Goal: Information Seeking & Learning: Learn about a topic

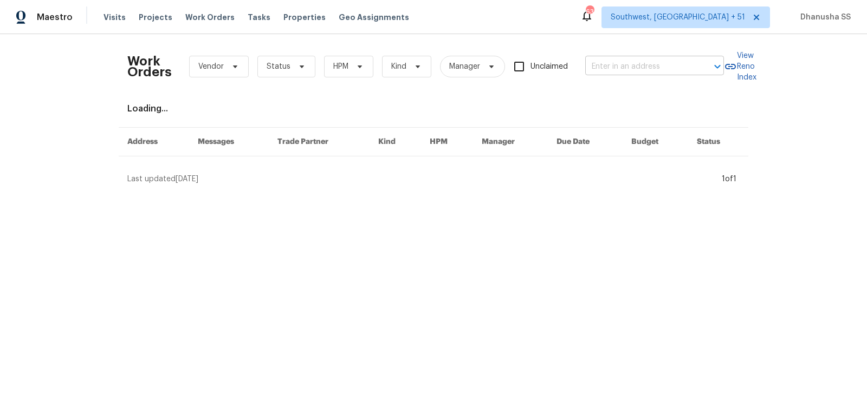
click at [644, 65] on input "text" at bounding box center [639, 66] width 108 height 17
paste input "[STREET_ADDRESS][PERSON_NAME]"
type input "[STREET_ADDRESS][PERSON_NAME]"
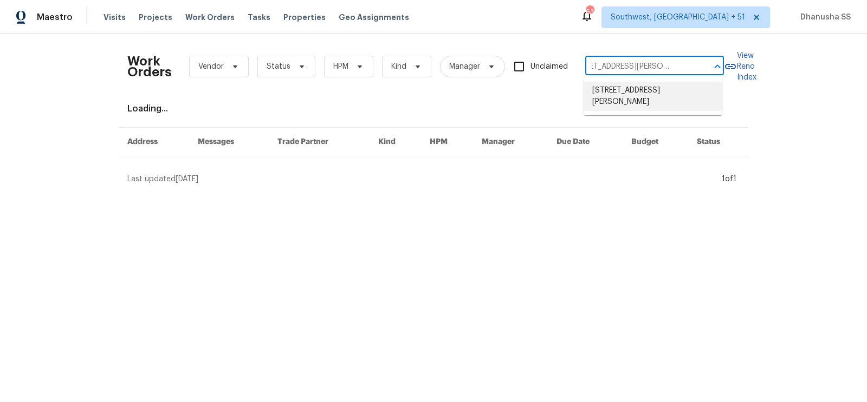
click at [628, 93] on li "[STREET_ADDRESS][PERSON_NAME]" at bounding box center [652, 96] width 139 height 29
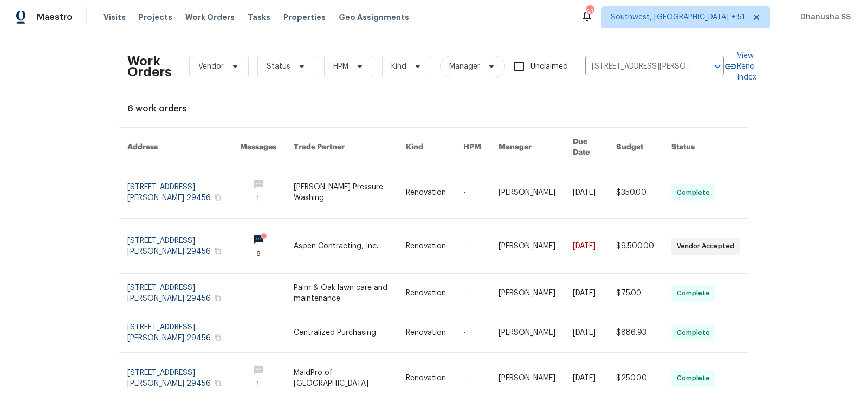
click at [535, 180] on link at bounding box center [535, 192] width 74 height 51
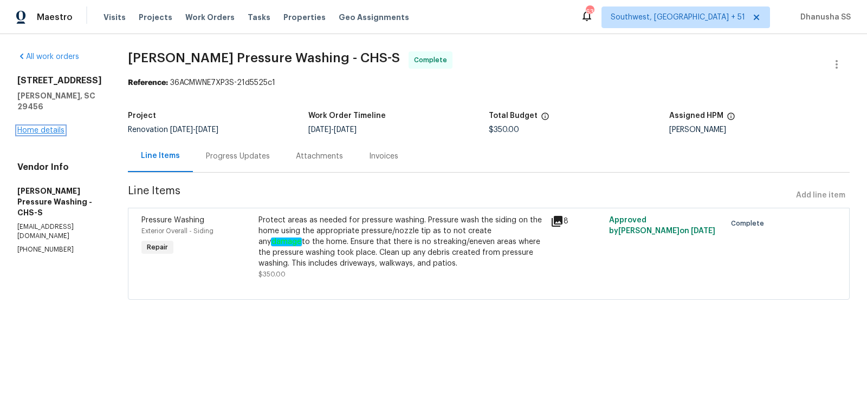
click at [42, 127] on link "Home details" at bounding box center [40, 131] width 47 height 8
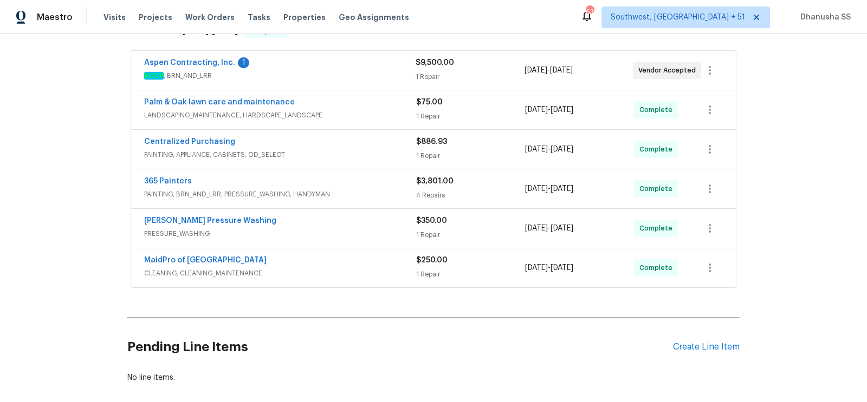
scroll to position [242, 0]
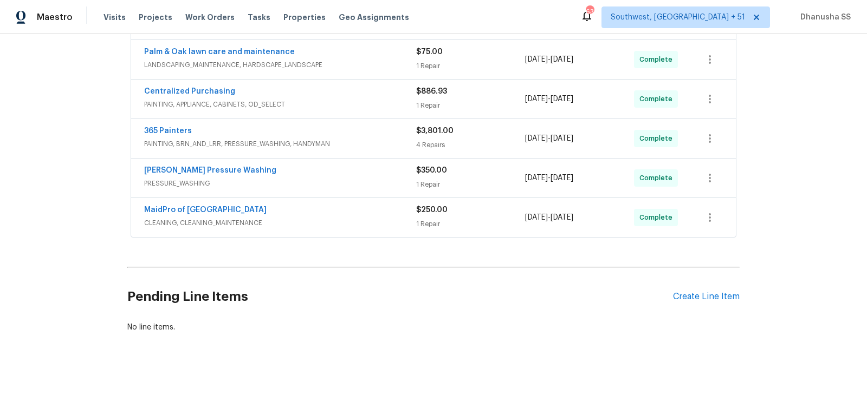
click at [355, 218] on span "CLEANING, CLEANING_MAINTENANCE" at bounding box center [280, 223] width 272 height 11
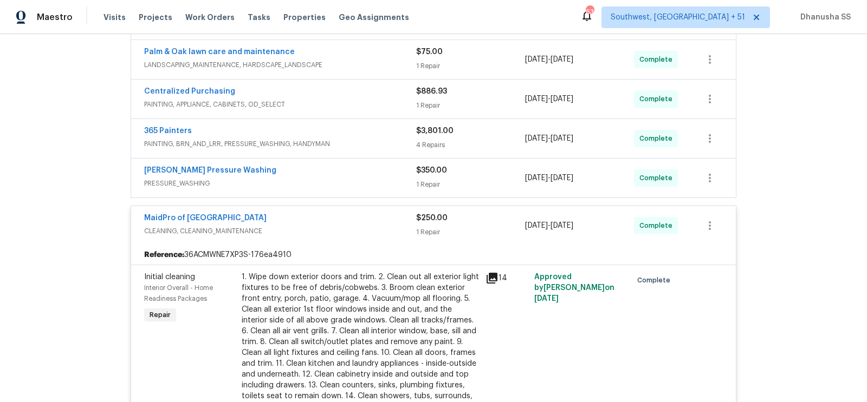
click at [380, 180] on span "PRESSURE_WASHING" at bounding box center [280, 183] width 272 height 11
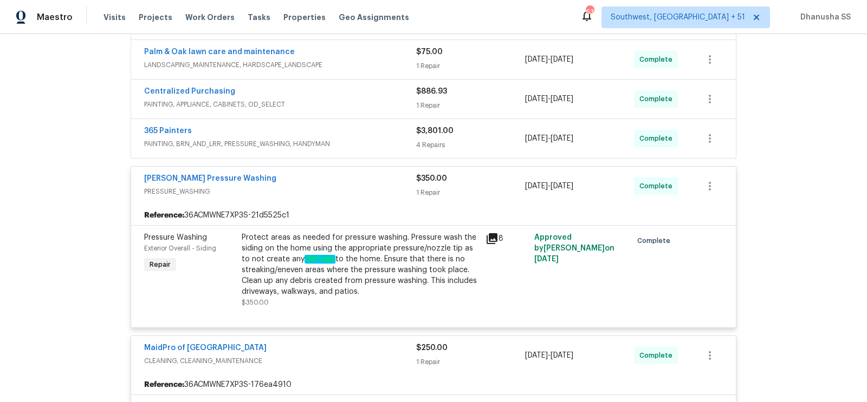
click at [384, 141] on span "PAINTING, BRN_AND_LRR, PRESSURE_WASHING, HANDYMAN" at bounding box center [280, 144] width 272 height 11
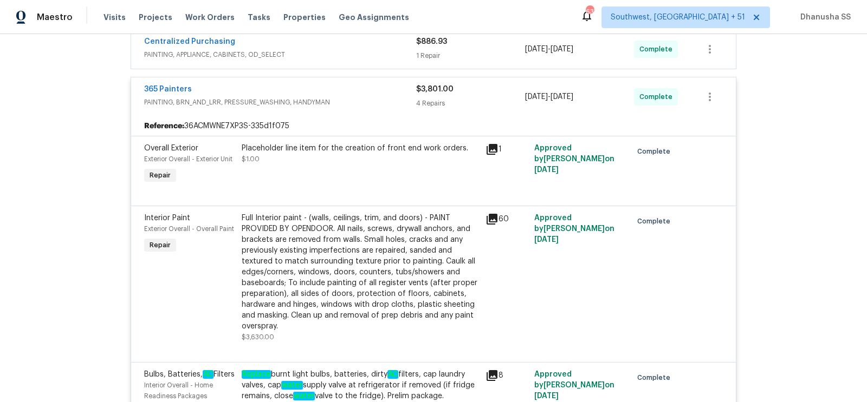
scroll to position [174, 0]
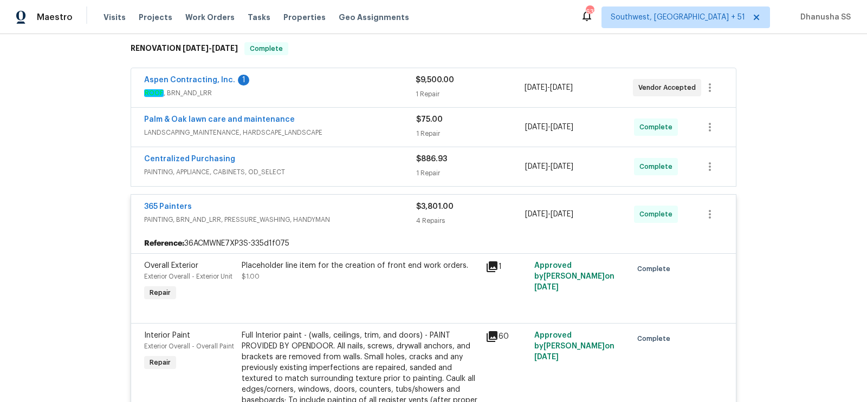
click at [383, 167] on span "PAINTING, APPLIANCE, CABINETS, OD_SELECT" at bounding box center [280, 172] width 272 height 11
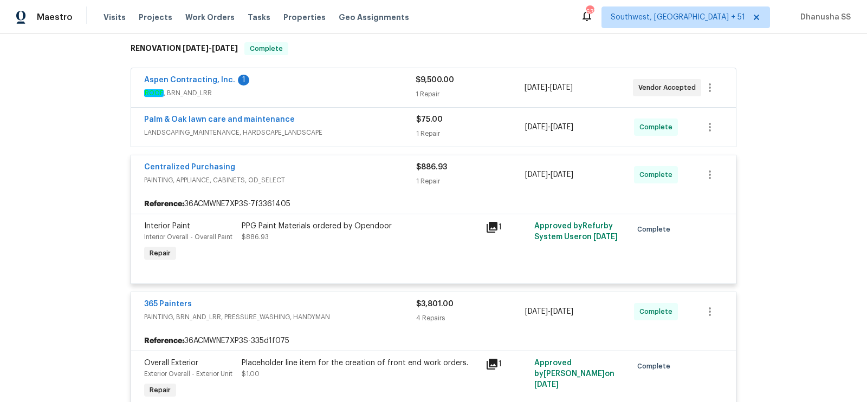
click at [374, 126] on div "Palm & Oak lawn care and maintenance" at bounding box center [280, 120] width 272 height 13
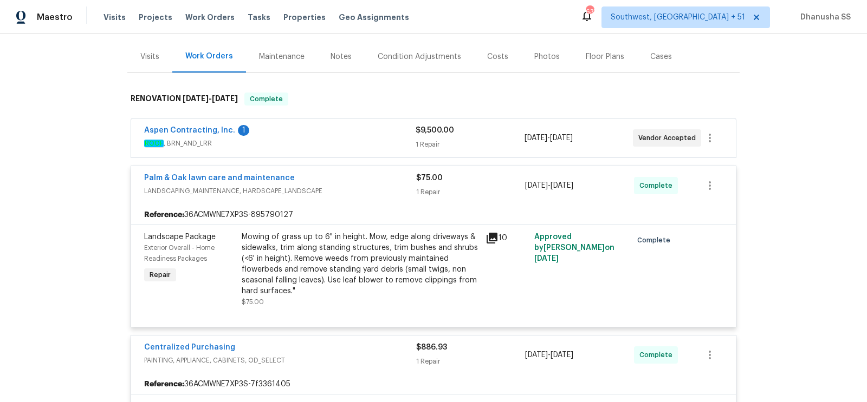
click at [373, 128] on div "Aspen Contracting, Inc. 1" at bounding box center [279, 131] width 271 height 13
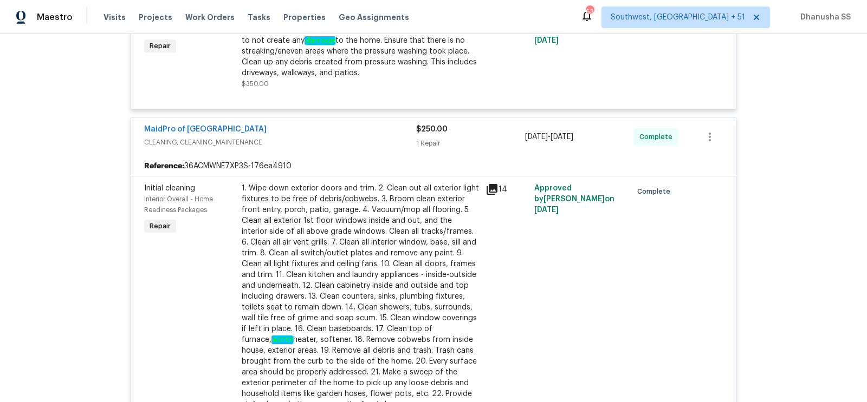
scroll to position [0, 0]
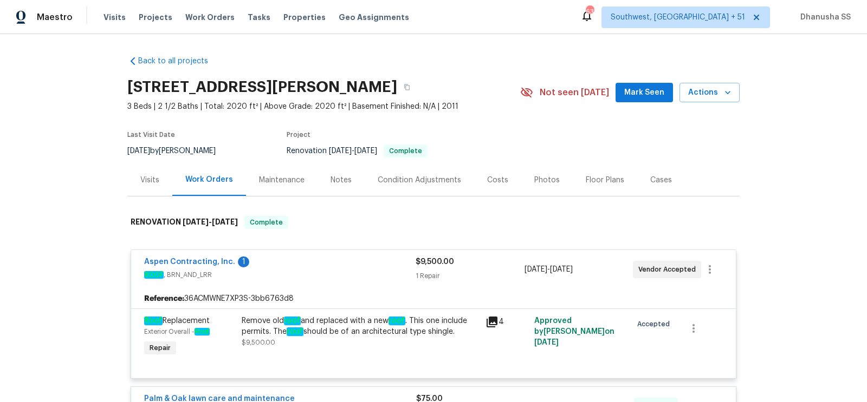
click at [150, 182] on div "Visits" at bounding box center [149, 180] width 19 height 11
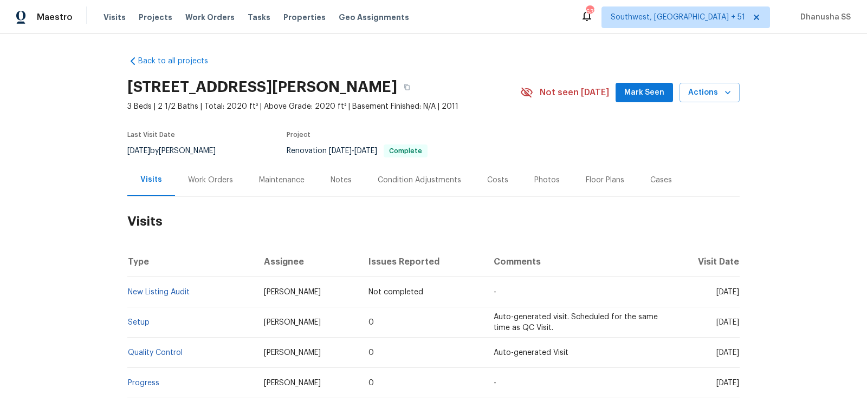
scroll to position [160, 0]
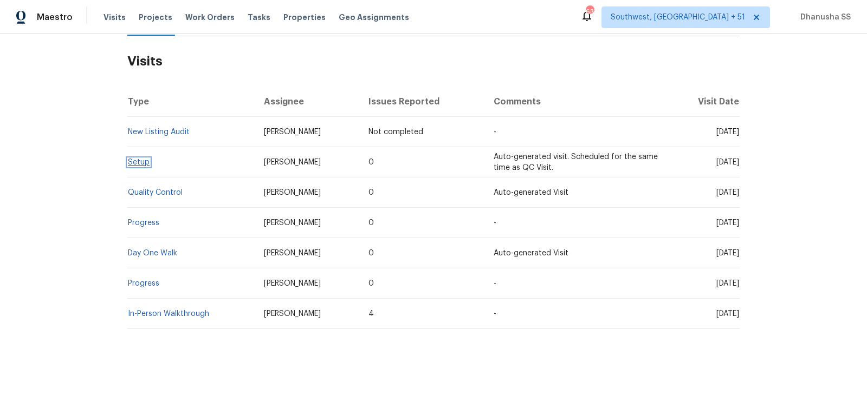
click at [146, 162] on link "Setup" at bounding box center [139, 163] width 22 height 8
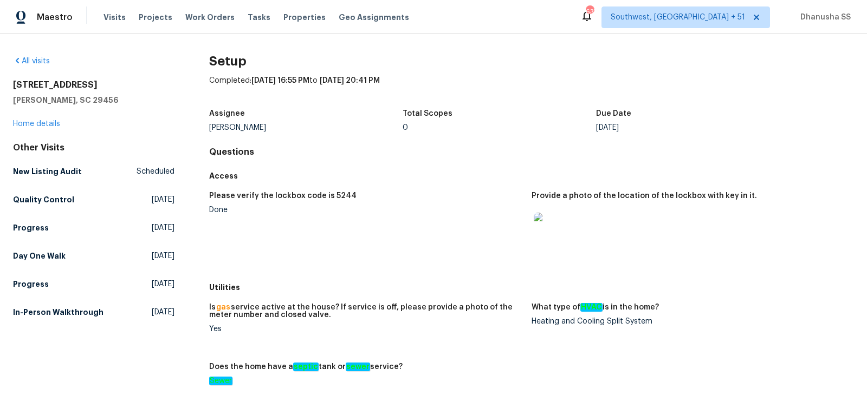
scroll to position [5, 0]
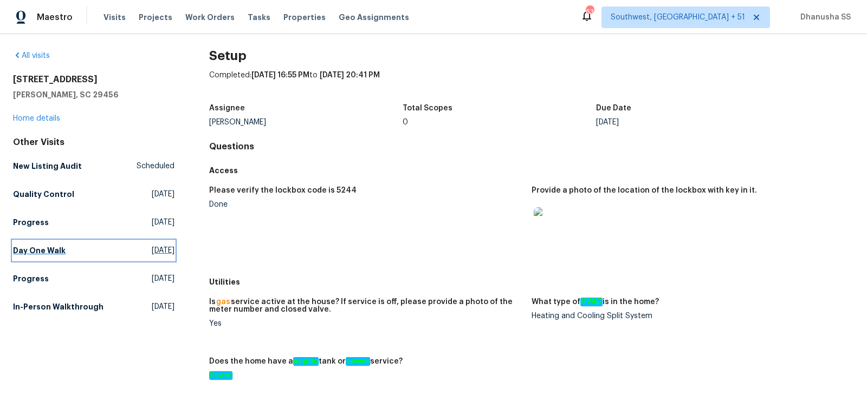
click at [34, 256] on link "Day One Walk [DATE]" at bounding box center [93, 250] width 161 height 19
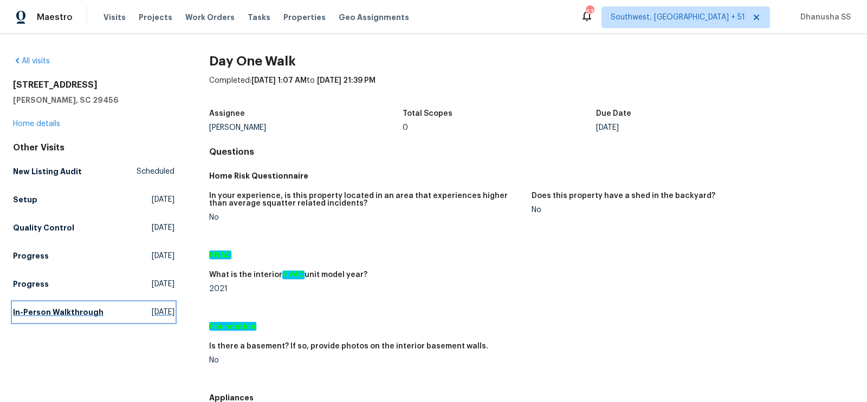
click at [55, 316] on h5 "In-Person Walkthrough" at bounding box center [58, 312] width 90 height 11
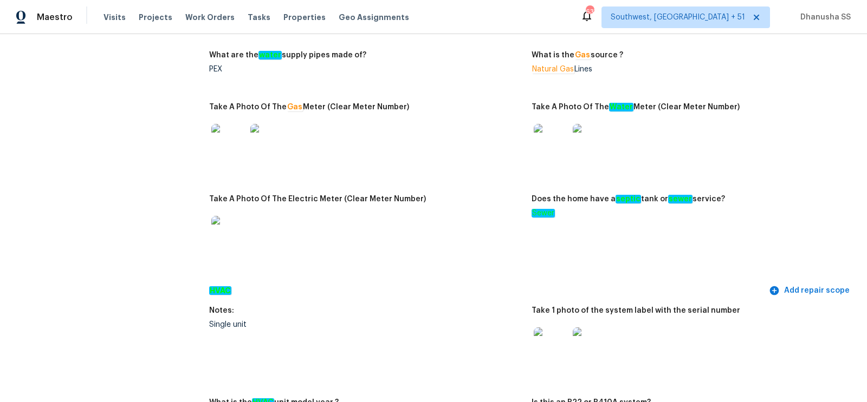
scroll to position [759, 0]
click at [554, 340] on img at bounding box center [550, 345] width 35 height 35
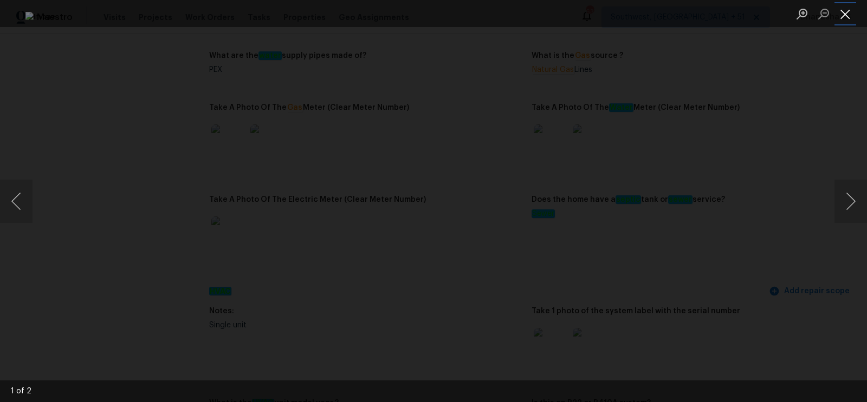
click at [852, 22] on button "Close lightbox" at bounding box center [845, 13] width 22 height 19
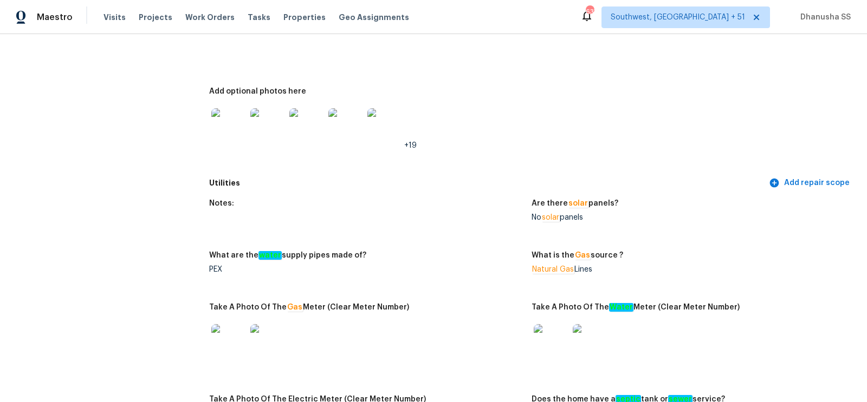
scroll to position [0, 0]
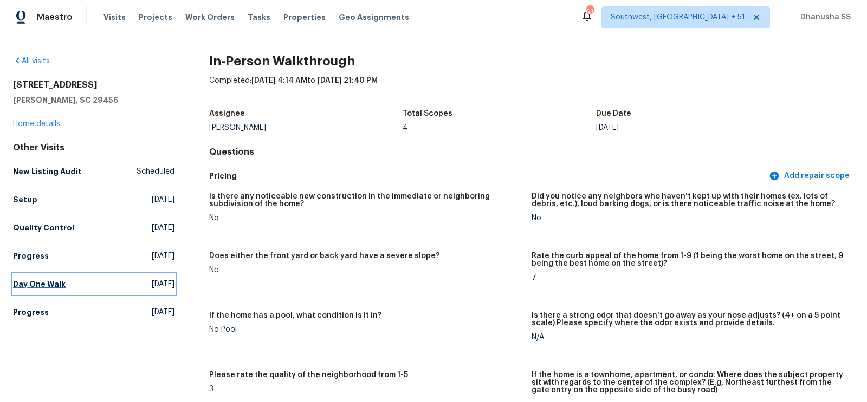
click at [109, 278] on link "Day One Walk [DATE]" at bounding box center [93, 284] width 161 height 19
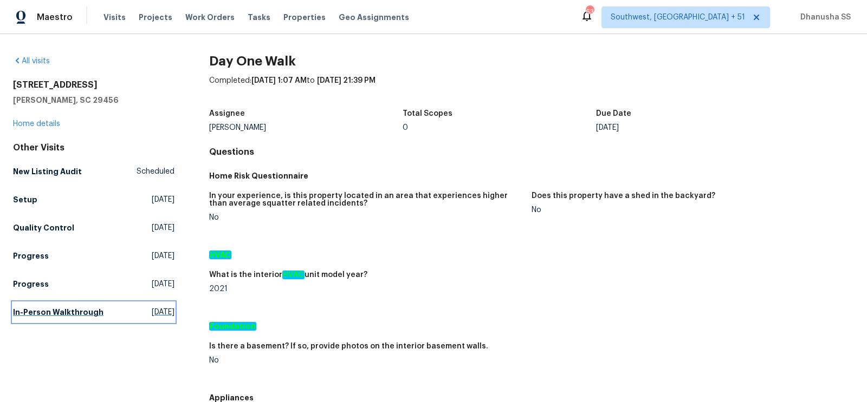
click at [68, 320] on link "In-Person Walkthrough [DATE]" at bounding box center [93, 312] width 161 height 19
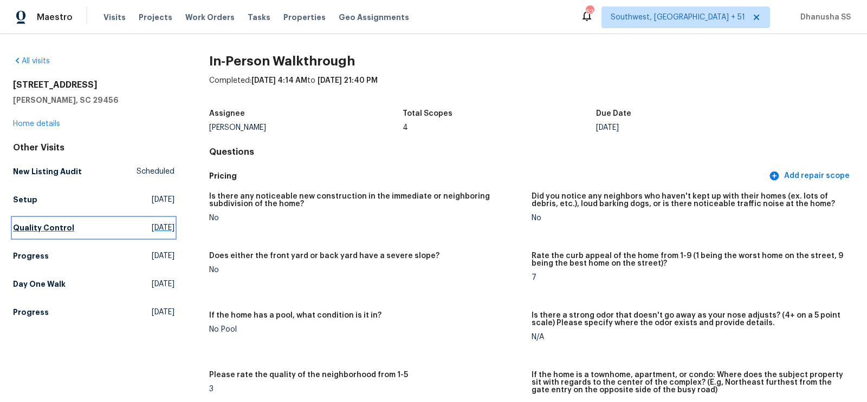
click at [58, 229] on h5 "Quality Control" at bounding box center [43, 228] width 61 height 11
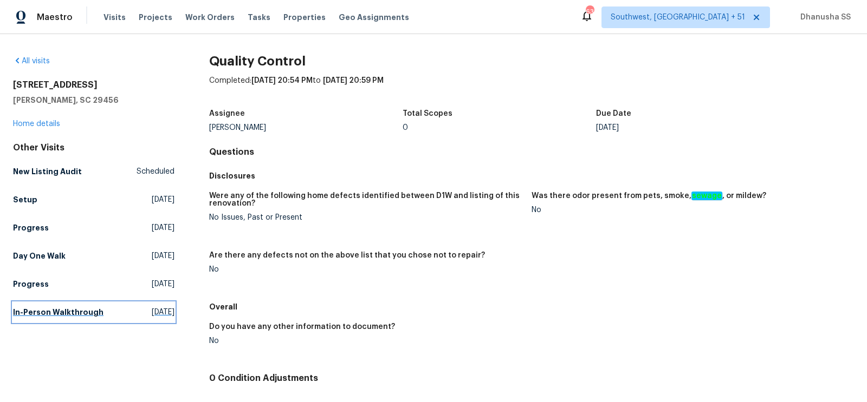
click at [52, 311] on h5 "In-Person Walkthrough" at bounding box center [58, 312] width 90 height 11
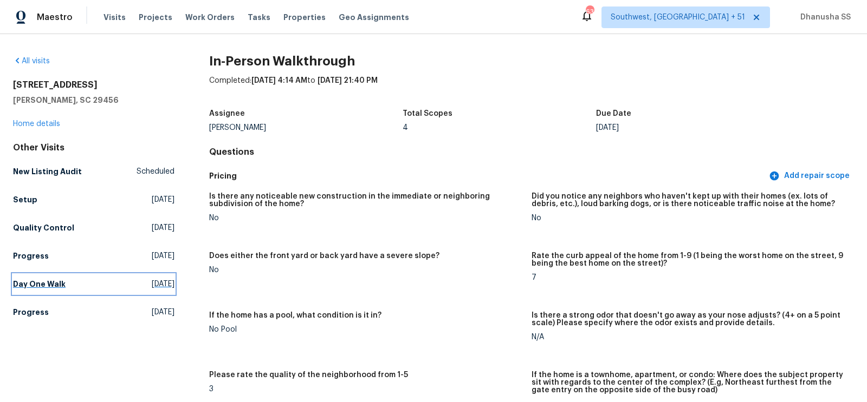
click at [45, 279] on h5 "Day One Walk" at bounding box center [39, 284] width 53 height 11
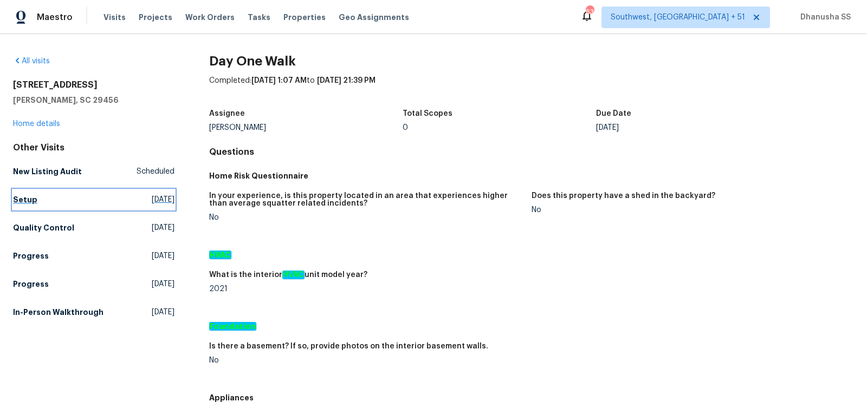
click at [40, 193] on link "Setup [DATE]" at bounding box center [93, 199] width 161 height 19
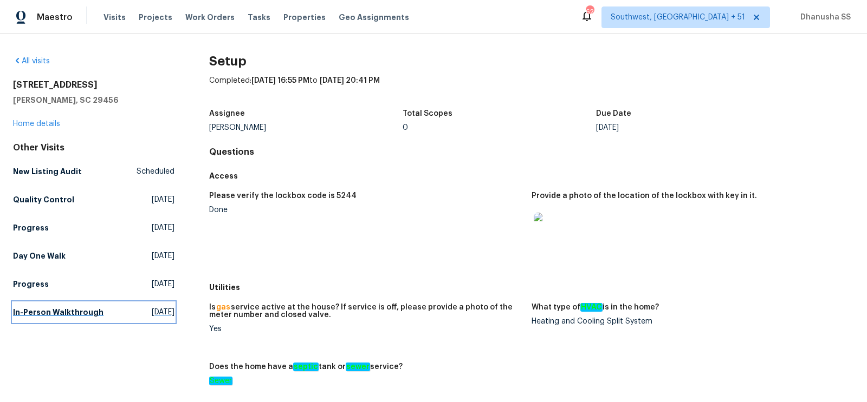
click at [54, 306] on link "In-Person Walkthrough [DATE]" at bounding box center [93, 312] width 161 height 19
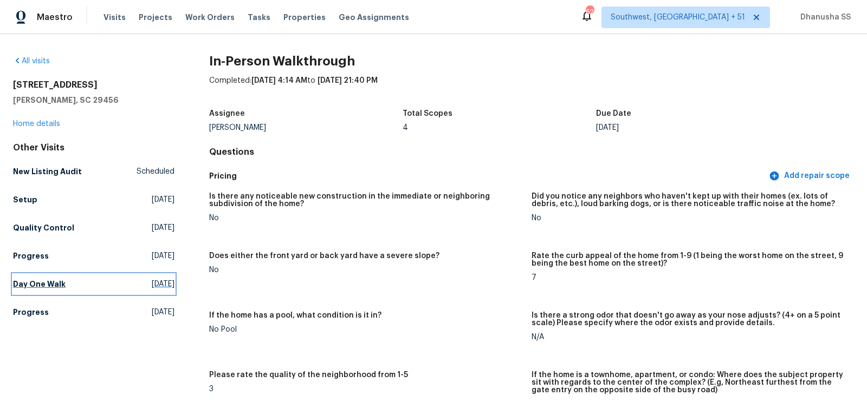
click at [107, 282] on link "Day One Walk [DATE]" at bounding box center [93, 284] width 161 height 19
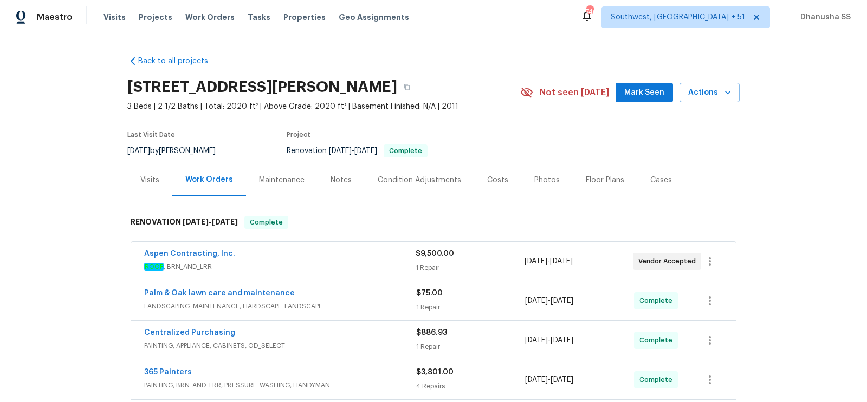
scroll to position [242, 0]
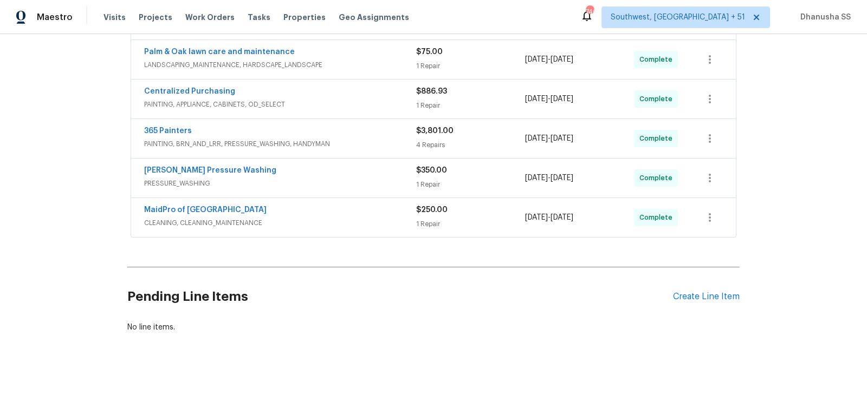
click at [354, 219] on span "CLEANING, CLEANING_MAINTENANCE" at bounding box center [280, 223] width 272 height 11
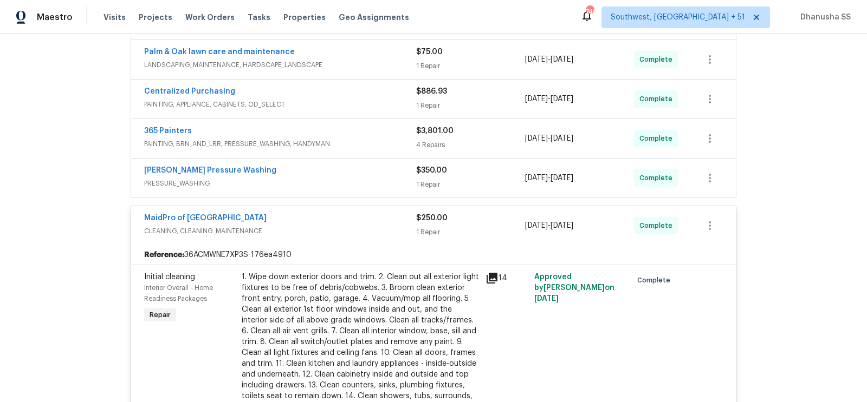
click at [366, 190] on div "Sanford Pressure Washing PRESSURE_WASHING $350.00 1 Repair 9/5/2025 - 9/8/2025 …" at bounding box center [433, 178] width 604 height 39
click at [384, 159] on div "Sanford Pressure Washing PRESSURE_WASHING $350.00 1 Repair 9/5/2025 - 9/8/2025 …" at bounding box center [433, 178] width 604 height 39
click at [382, 178] on span "PRESSURE_WASHING" at bounding box center [280, 183] width 272 height 11
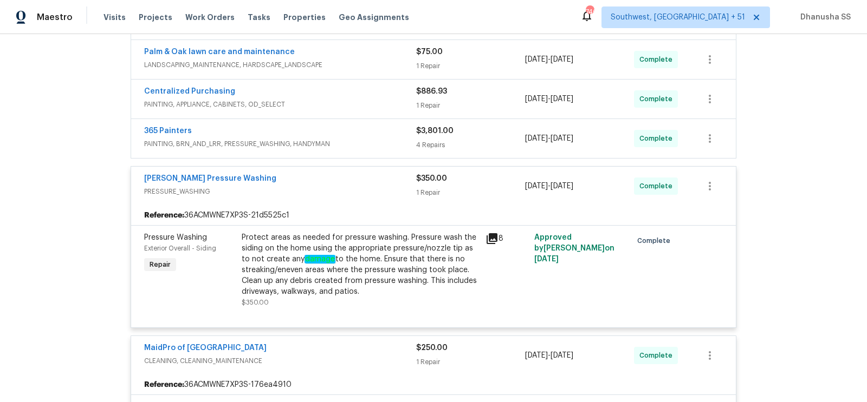
click at [406, 135] on div "365 Painters" at bounding box center [280, 132] width 272 height 13
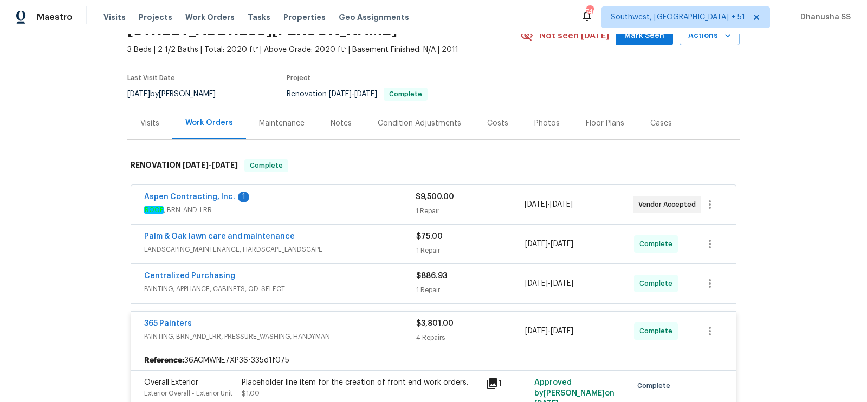
scroll to position [255, 0]
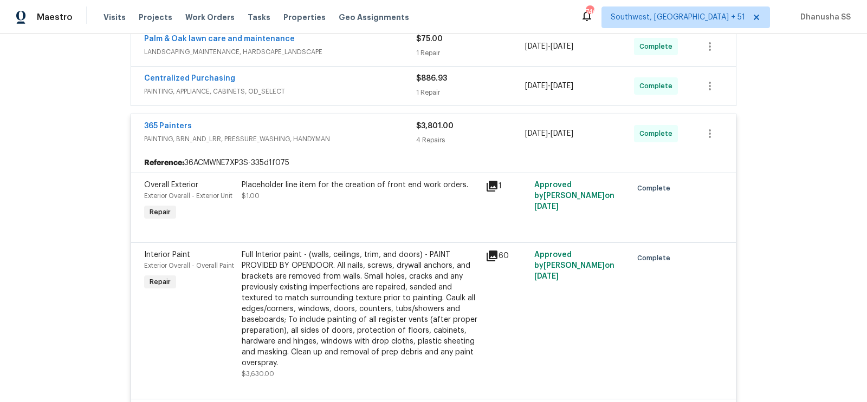
click at [400, 95] on span "PAINTING, APPLIANCE, CABINETS, OD_SELECT" at bounding box center [280, 91] width 272 height 11
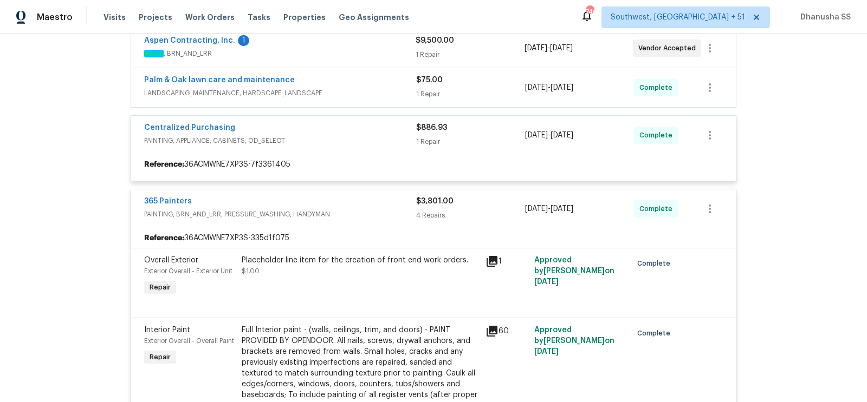
scroll to position [196, 0]
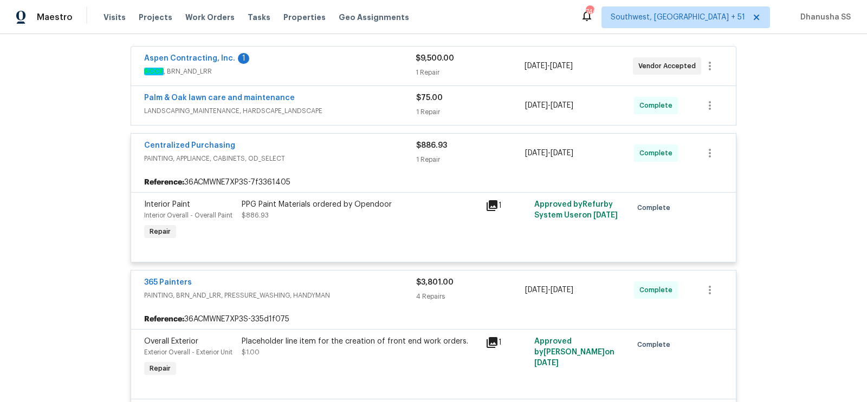
click at [383, 117] on div "Palm & Oak lawn care and maintenance LANDSCAPING_MAINTENANCE, HARDSCAPE_LANDSCA…" at bounding box center [280, 106] width 272 height 26
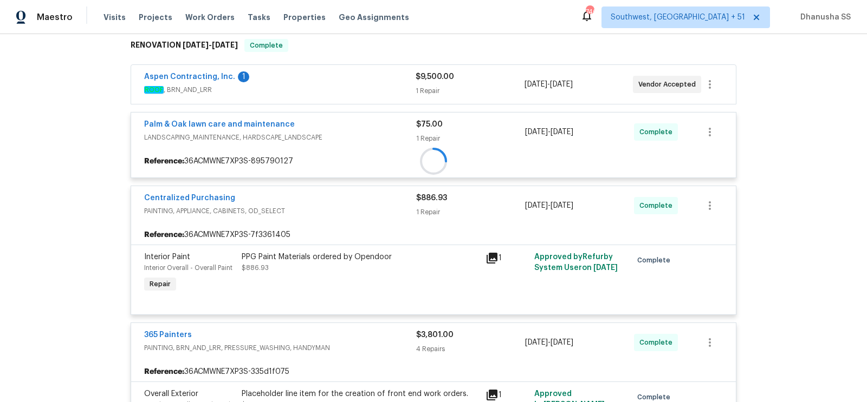
scroll to position [175, 0]
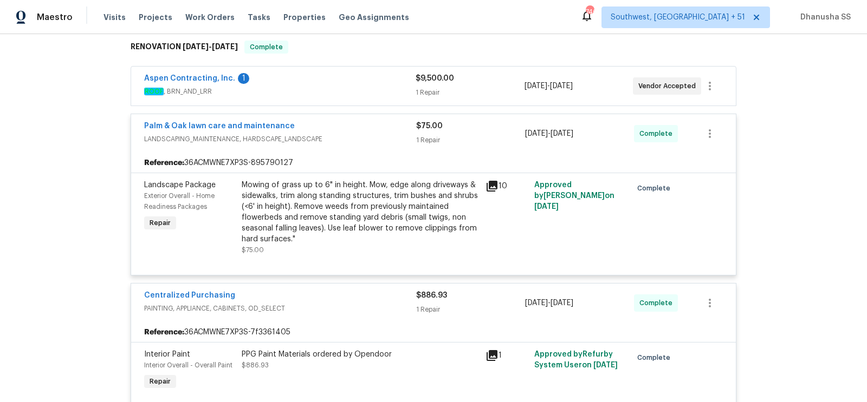
click at [376, 82] on div "Aspen Contracting, Inc. 1" at bounding box center [279, 79] width 271 height 13
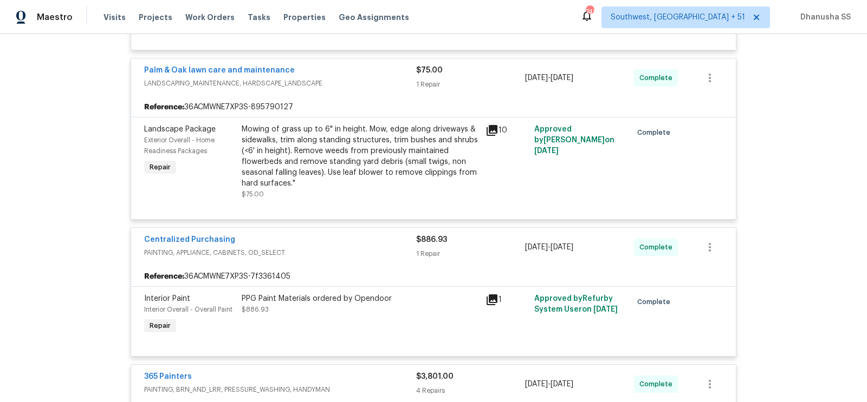
scroll to position [0, 0]
